Goal: Transaction & Acquisition: Purchase product/service

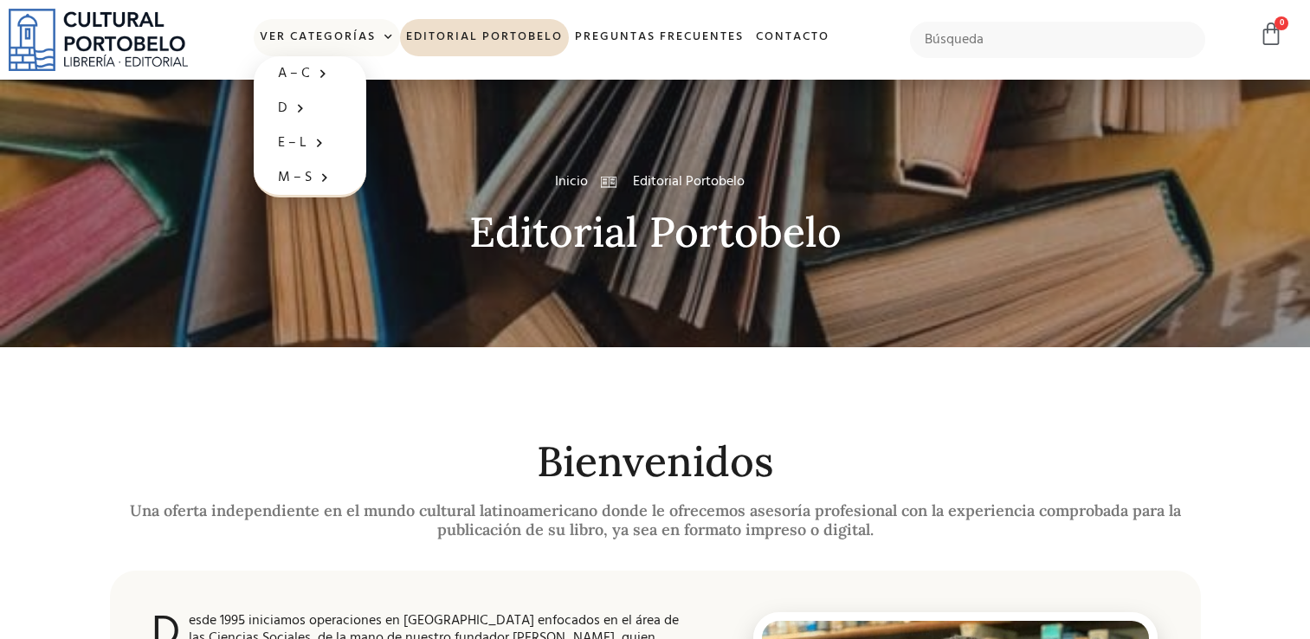
click at [329, 36] on link "Ver Categorías" at bounding box center [327, 37] width 146 height 37
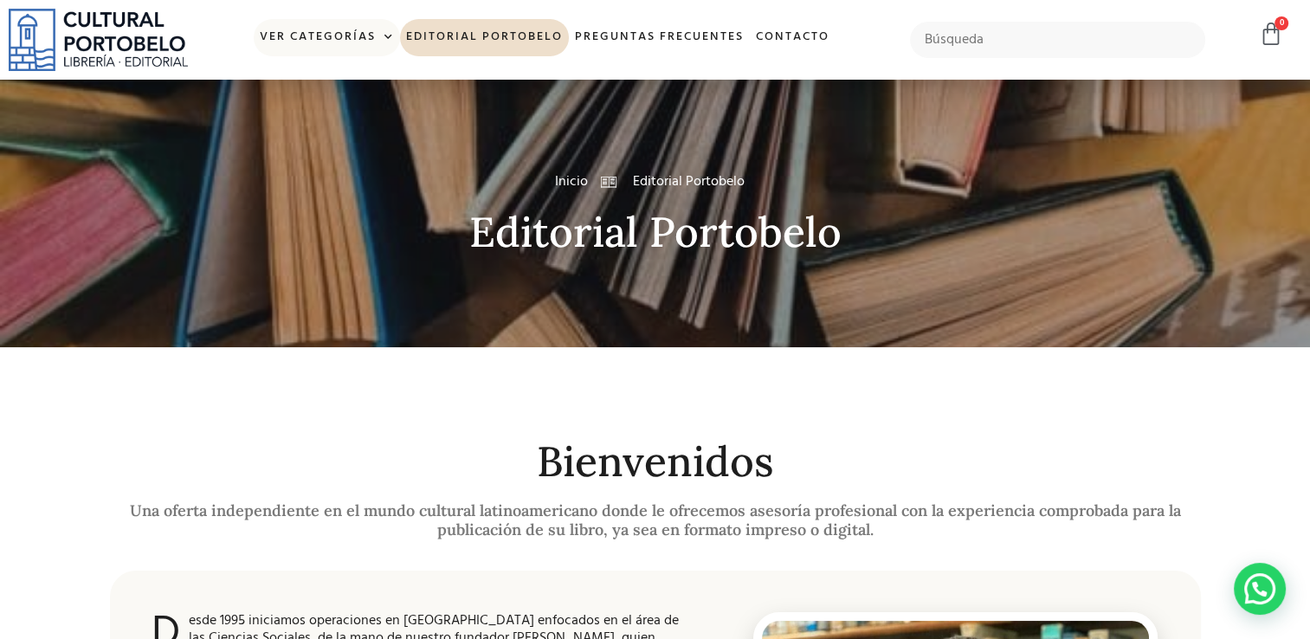
click at [384, 33] on span at bounding box center [385, 37] width 18 height 26
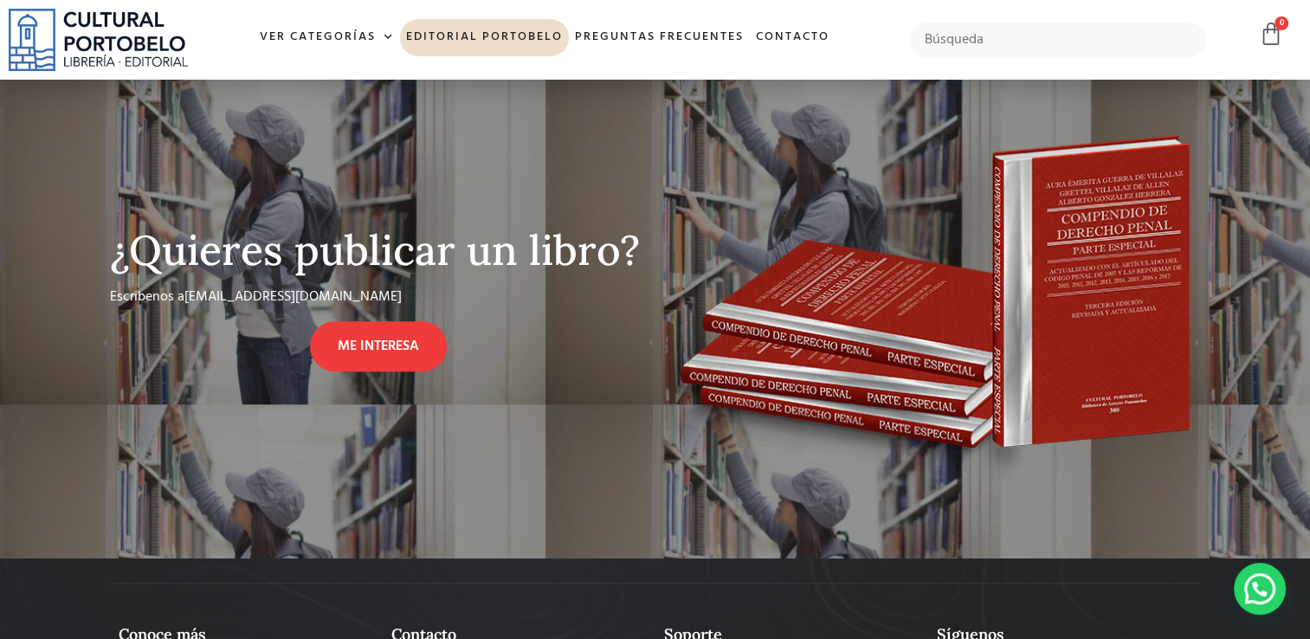
scroll to position [1530, 0]
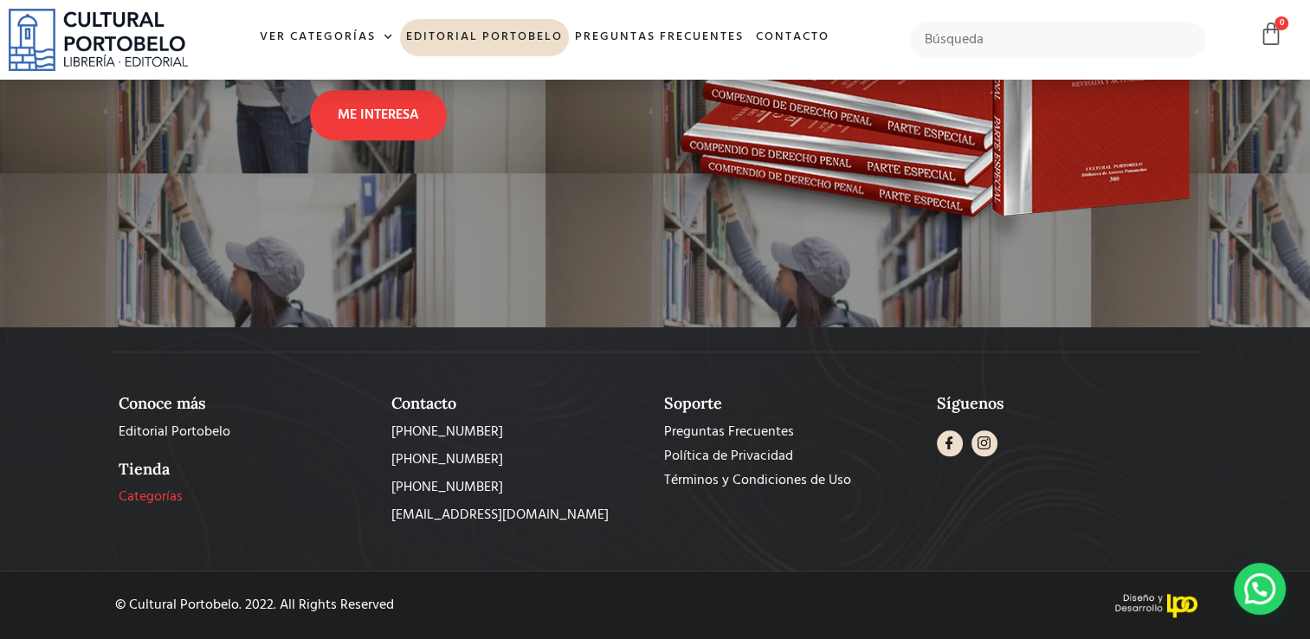
click at [147, 494] on span "Categorías" at bounding box center [151, 497] width 64 height 21
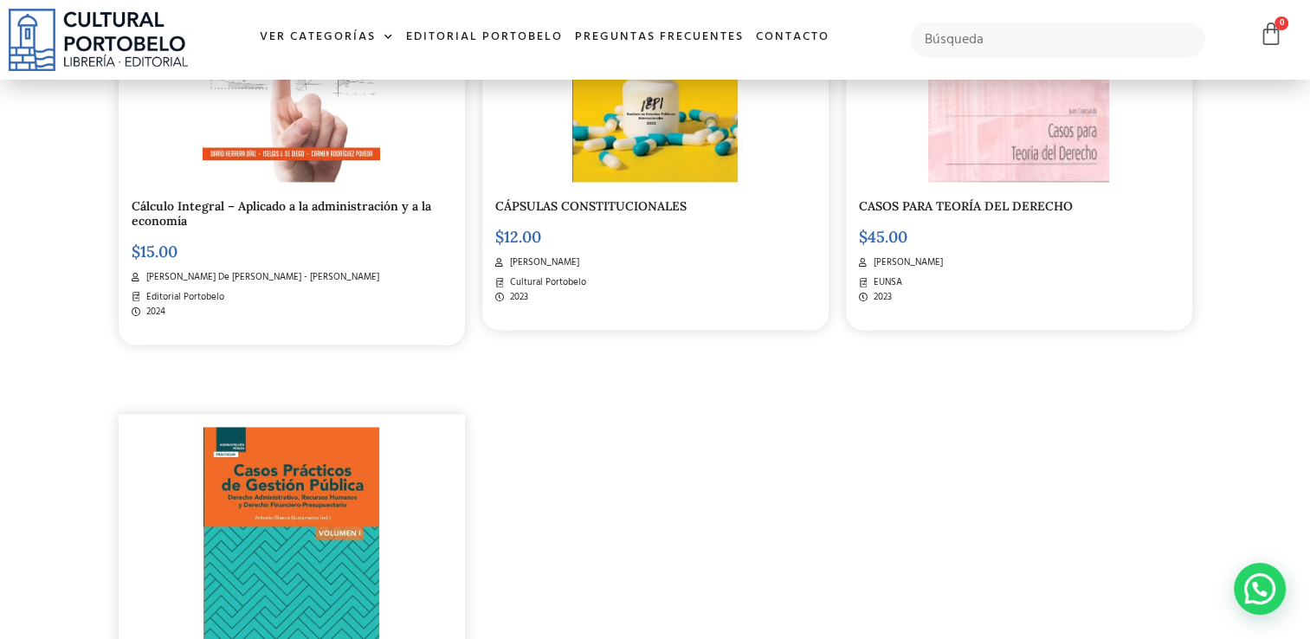
scroll to position [2251, 0]
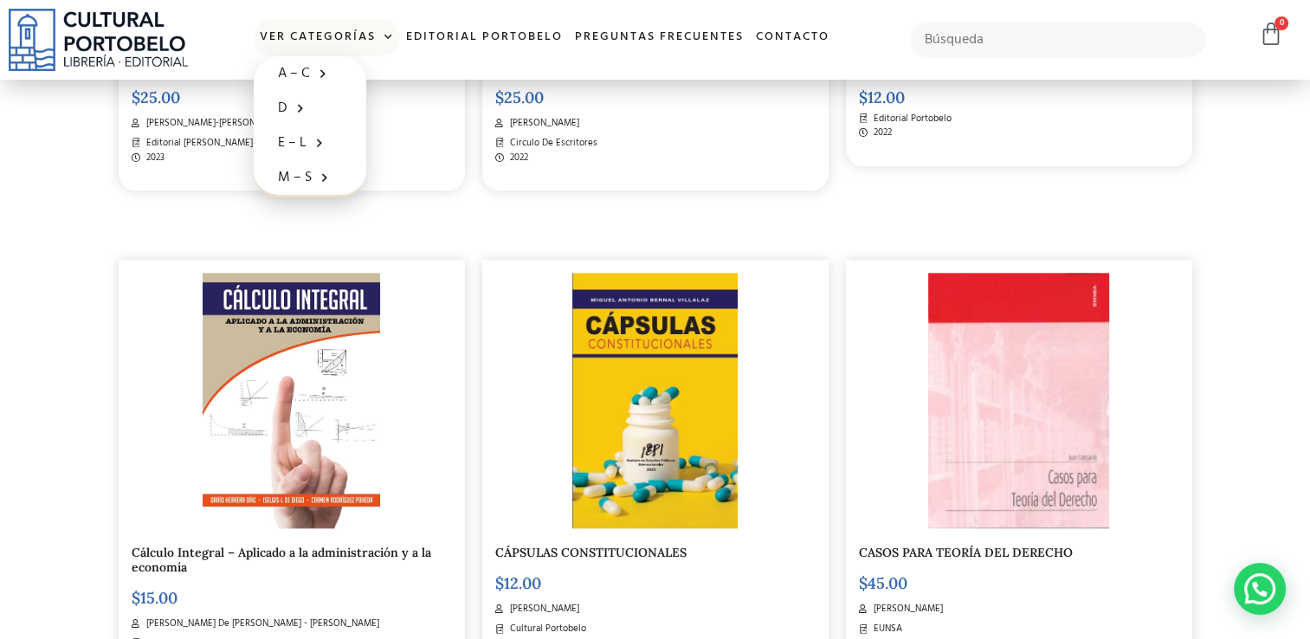
click at [378, 35] on span at bounding box center [385, 37] width 18 height 26
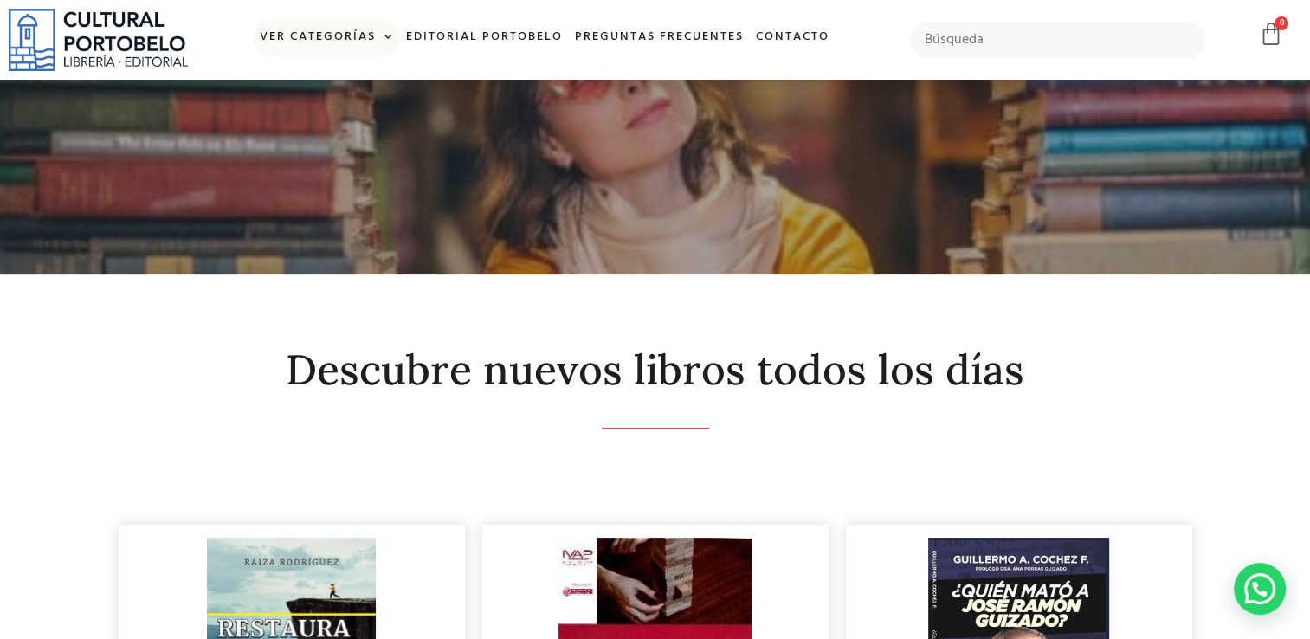
click at [390, 33] on span at bounding box center [385, 37] width 18 height 26
click at [980, 45] on input "text" at bounding box center [1057, 40] width 295 height 36
type input "codigo"
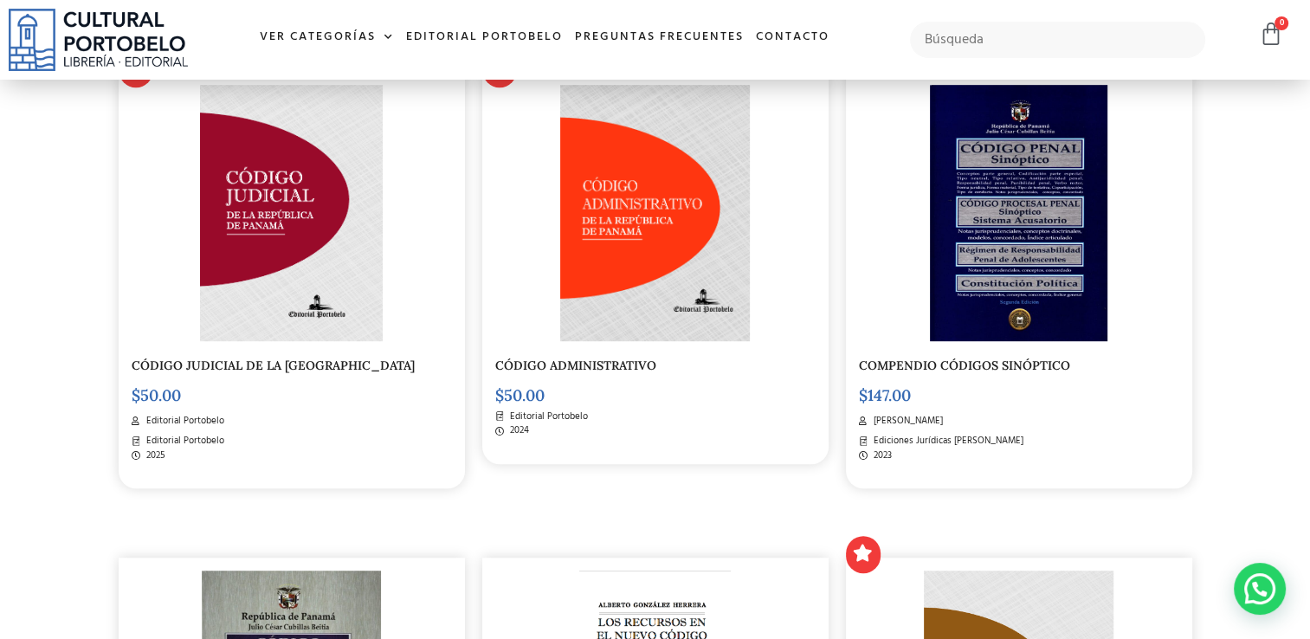
scroll to position [433, 0]
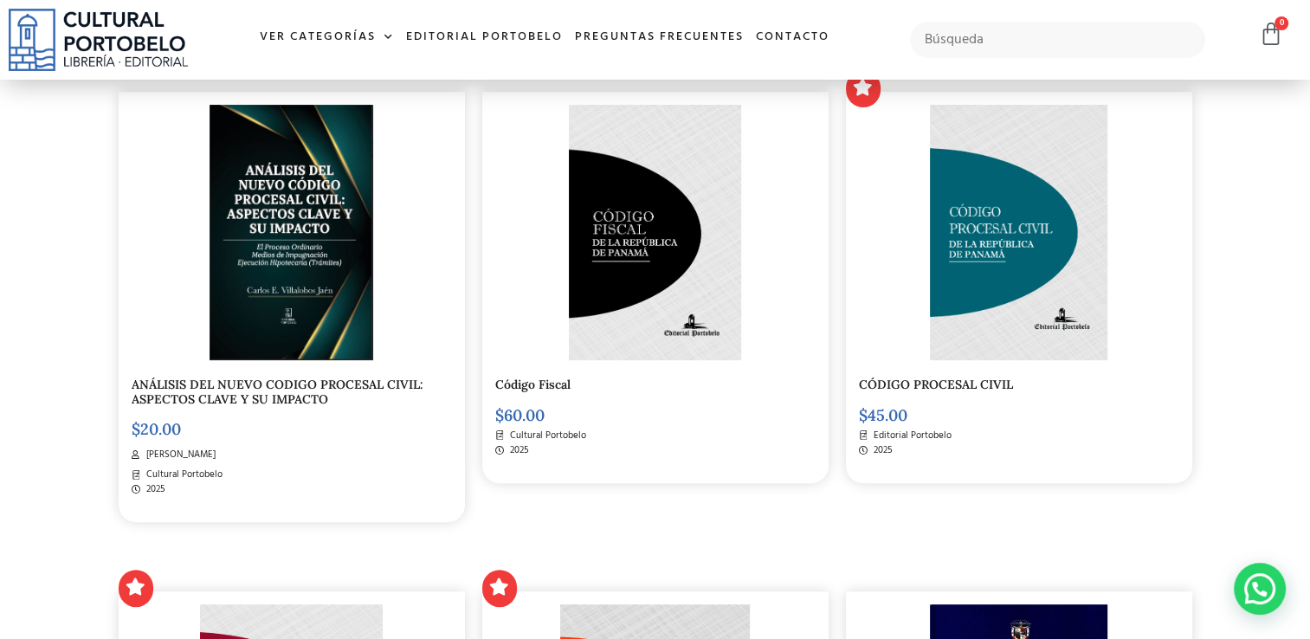
click at [1011, 279] on img at bounding box center [1018, 232] width 177 height 255
